Goal: Transaction & Acquisition: Purchase product/service

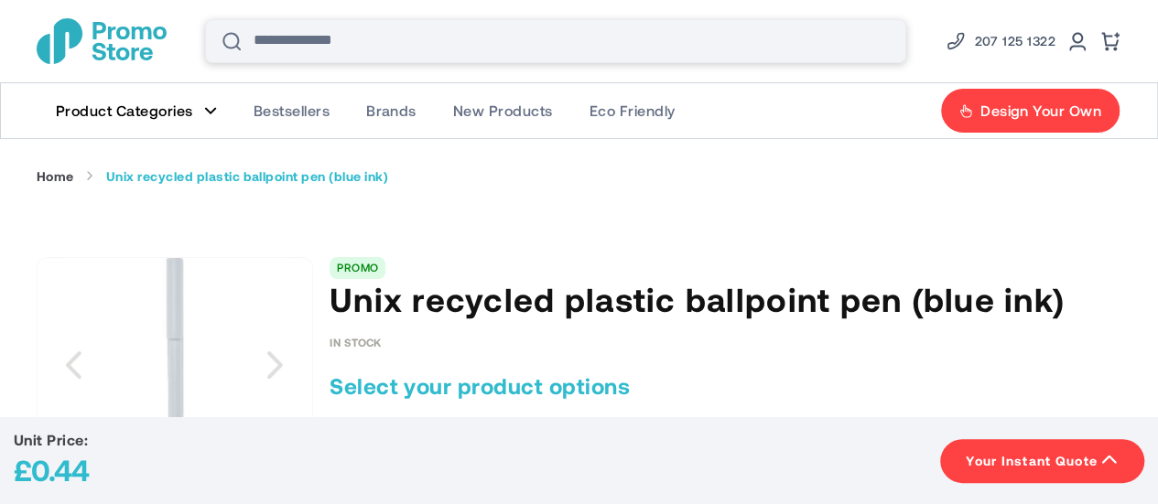
click at [478, 34] on input "Search" at bounding box center [555, 41] width 701 height 44
type input "******"
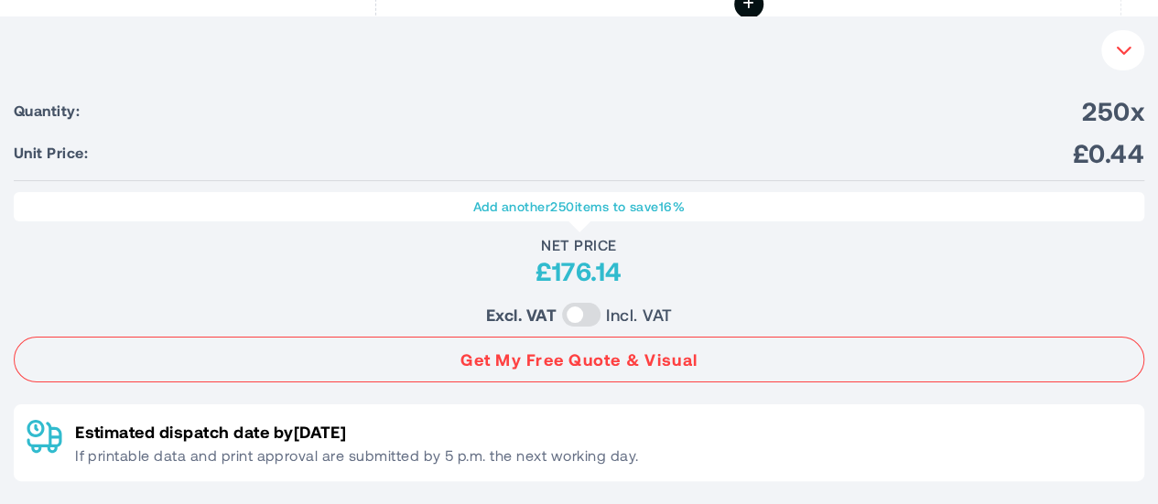
scroll to position [1464, 0]
click at [1134, 38] on button "Your Instant Quote" at bounding box center [1122, 50] width 43 height 40
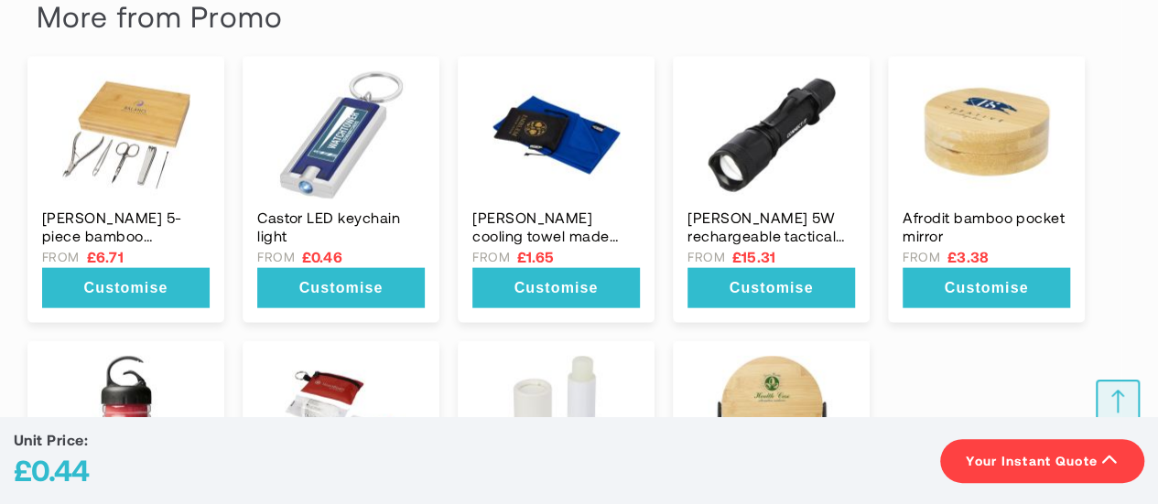
scroll to position [2105, 0]
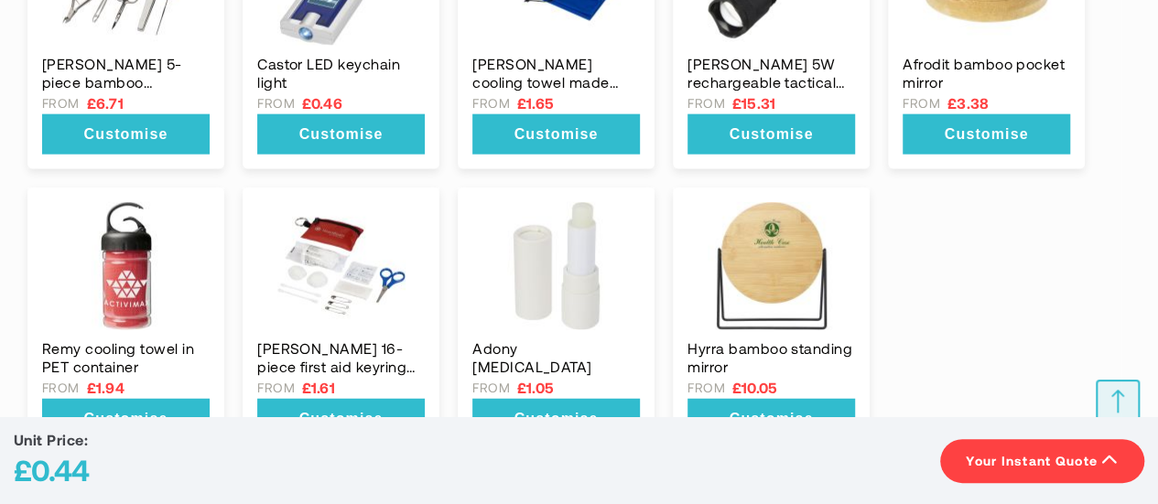
click at [1001, 449] on button "Your Instant Quote" at bounding box center [1042, 461] width 204 height 44
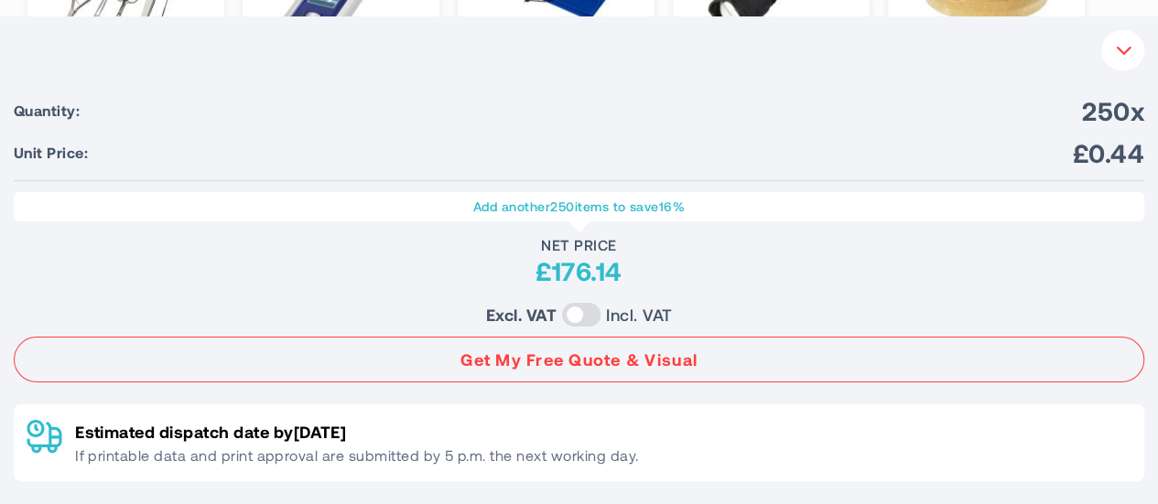
click at [1137, 47] on button "Your Instant Quote" at bounding box center [1122, 50] width 43 height 40
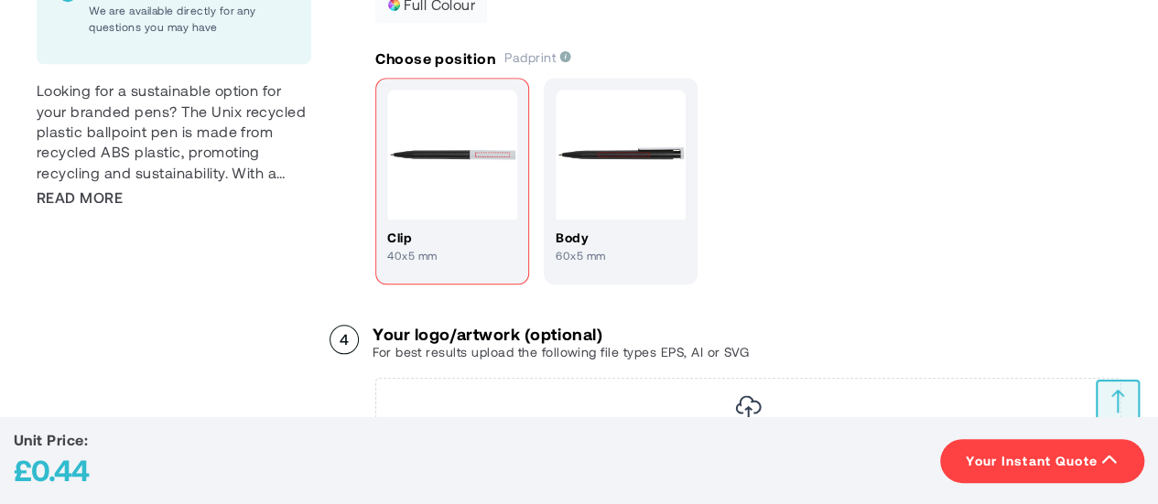
scroll to position [915, 0]
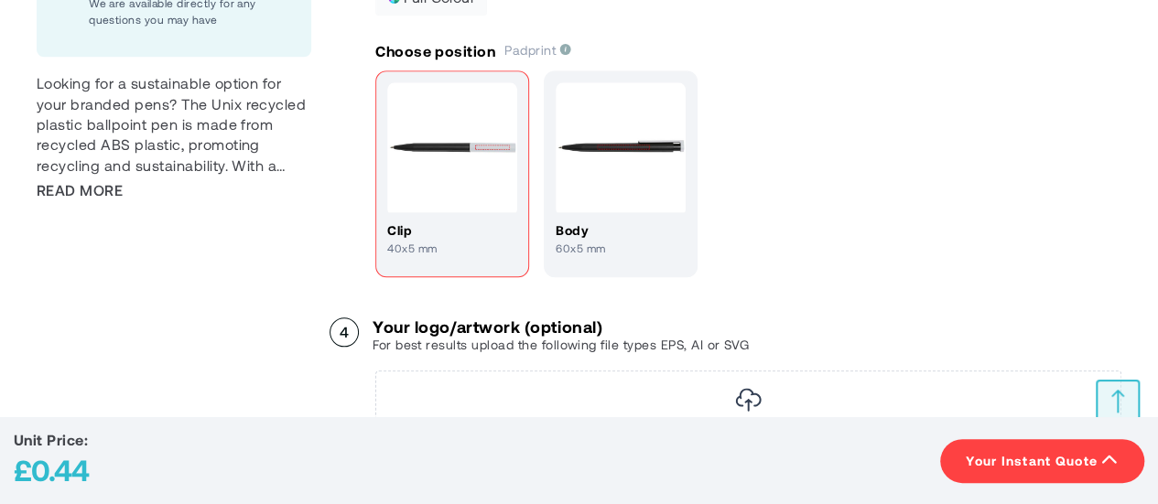
click at [91, 202] on div "Skip to the end of the images gallery Skip to the beginning of the images galle…" at bounding box center [174, 9] width 275 height 1334
click at [91, 197] on span "Read More" at bounding box center [80, 190] width 86 height 20
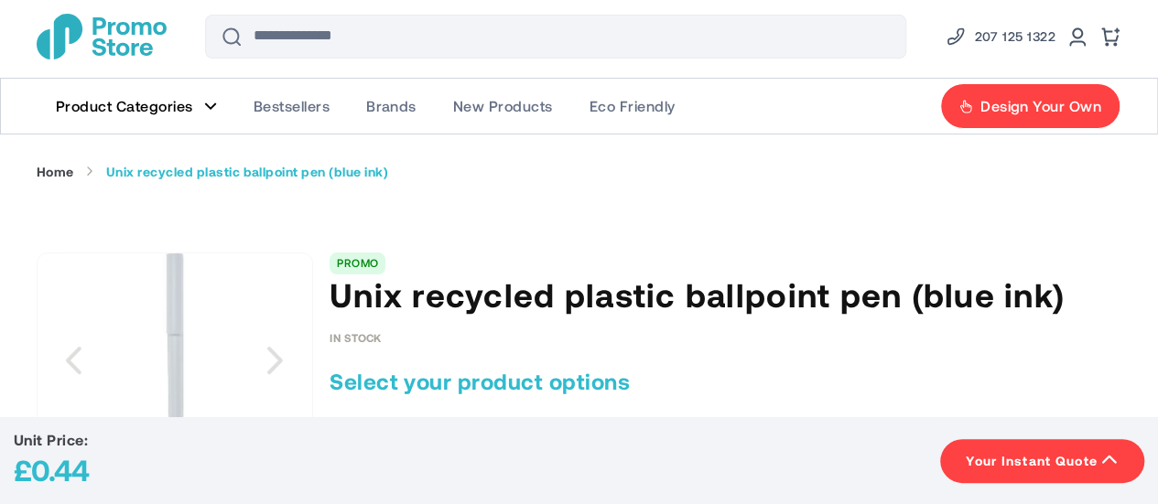
scroll to position [0, 0]
